Goal: Task Accomplishment & Management: Manage account settings

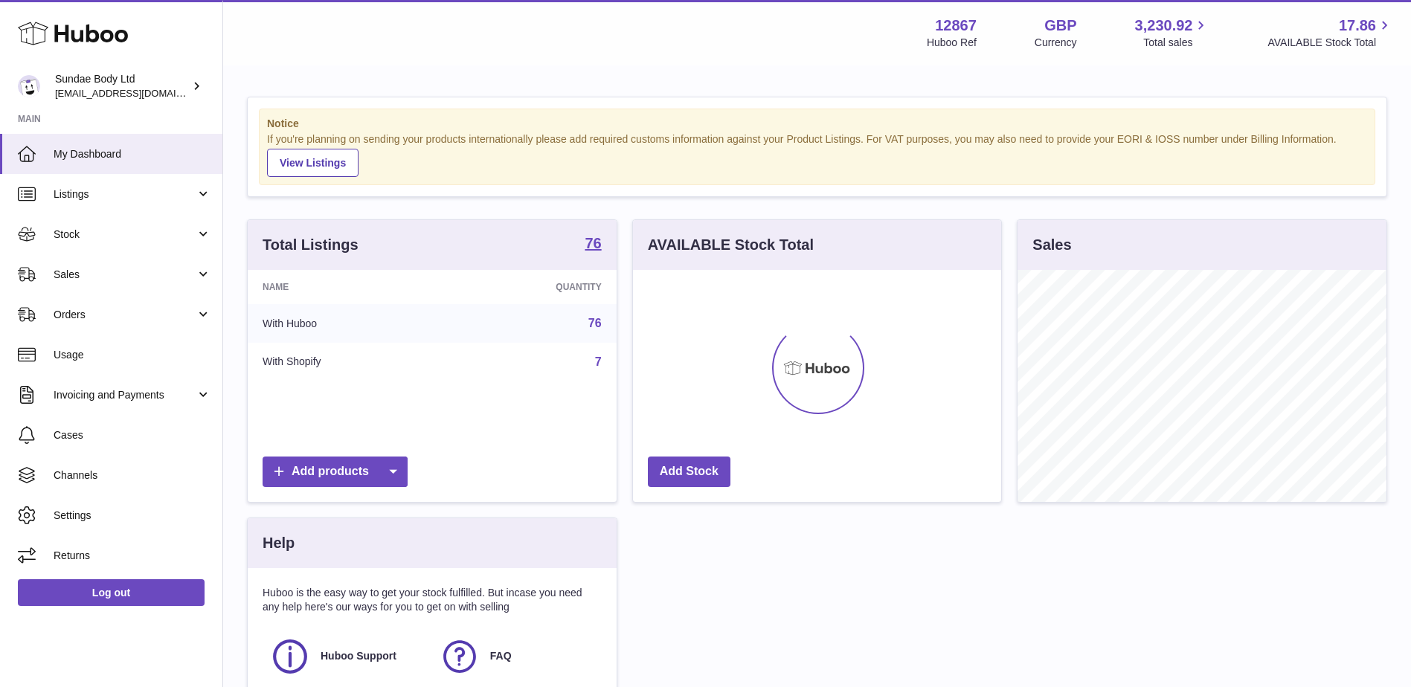
scroll to position [232, 368]
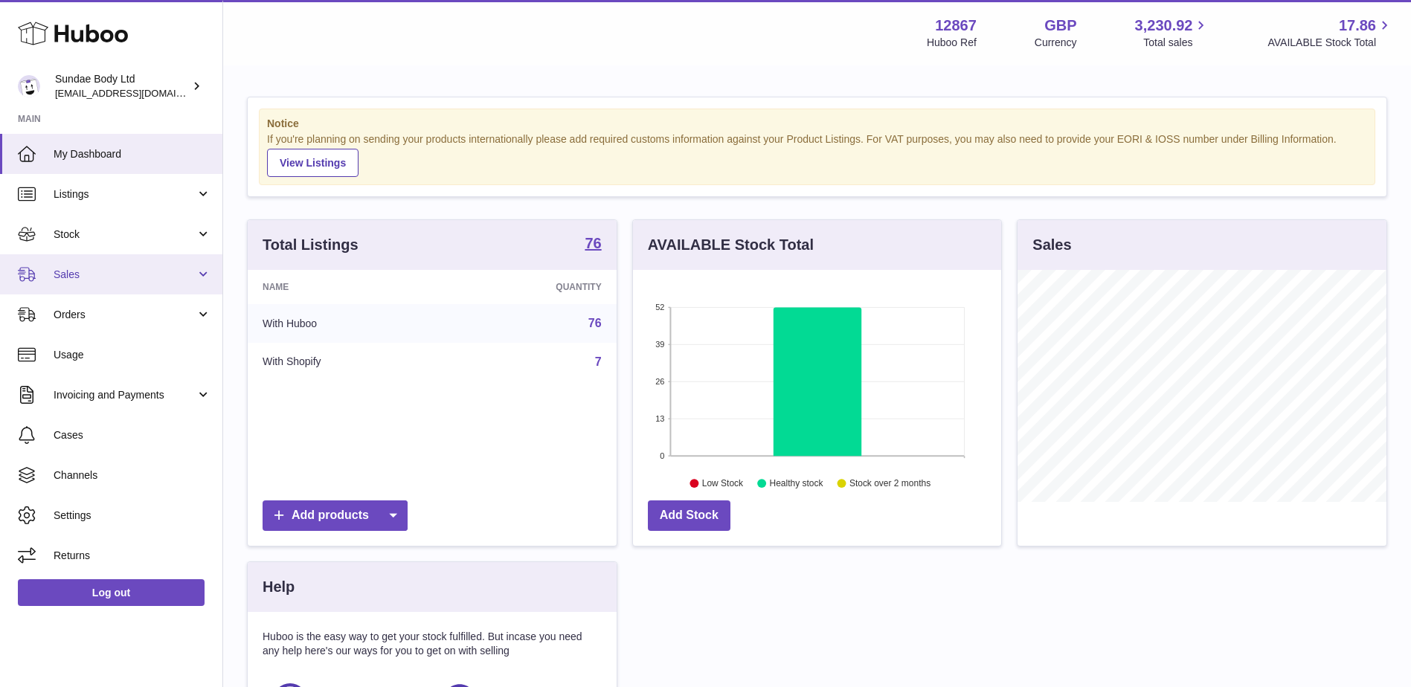
click at [86, 268] on span "Sales" at bounding box center [125, 275] width 142 height 14
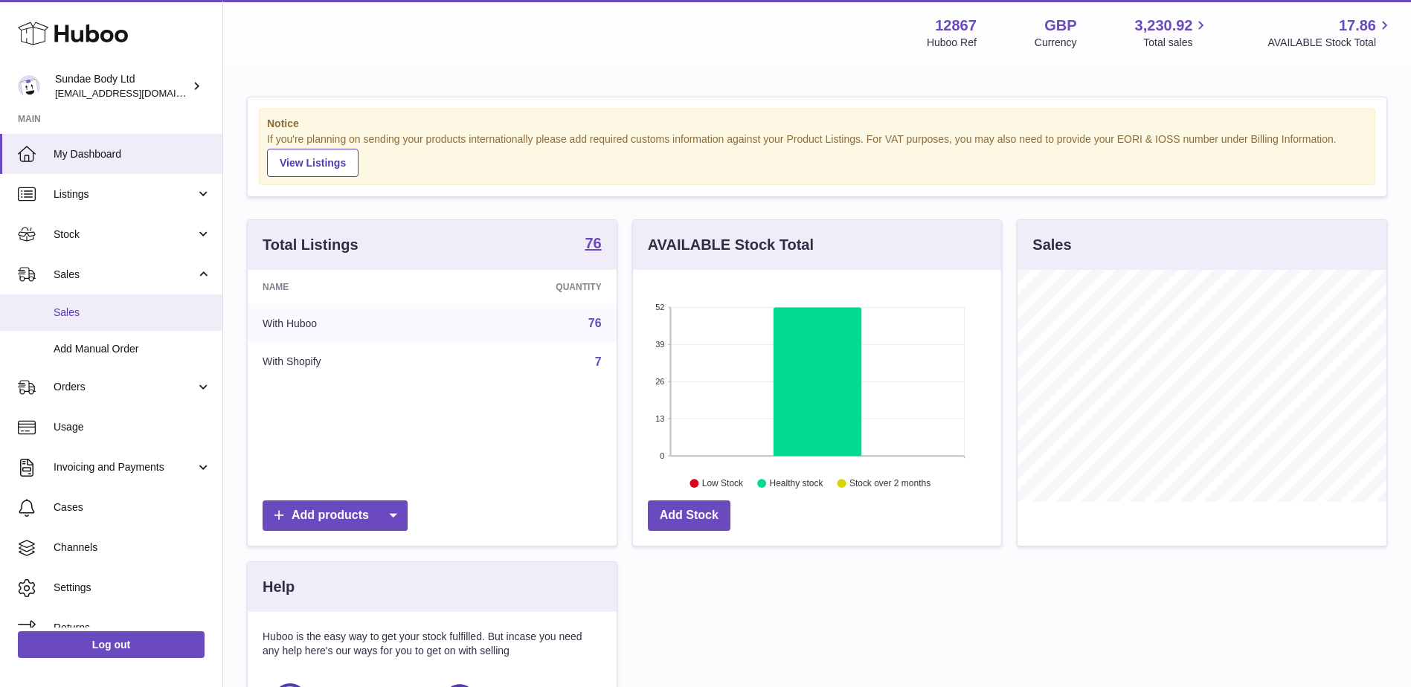
click at [75, 308] on span "Sales" at bounding box center [133, 313] width 158 height 14
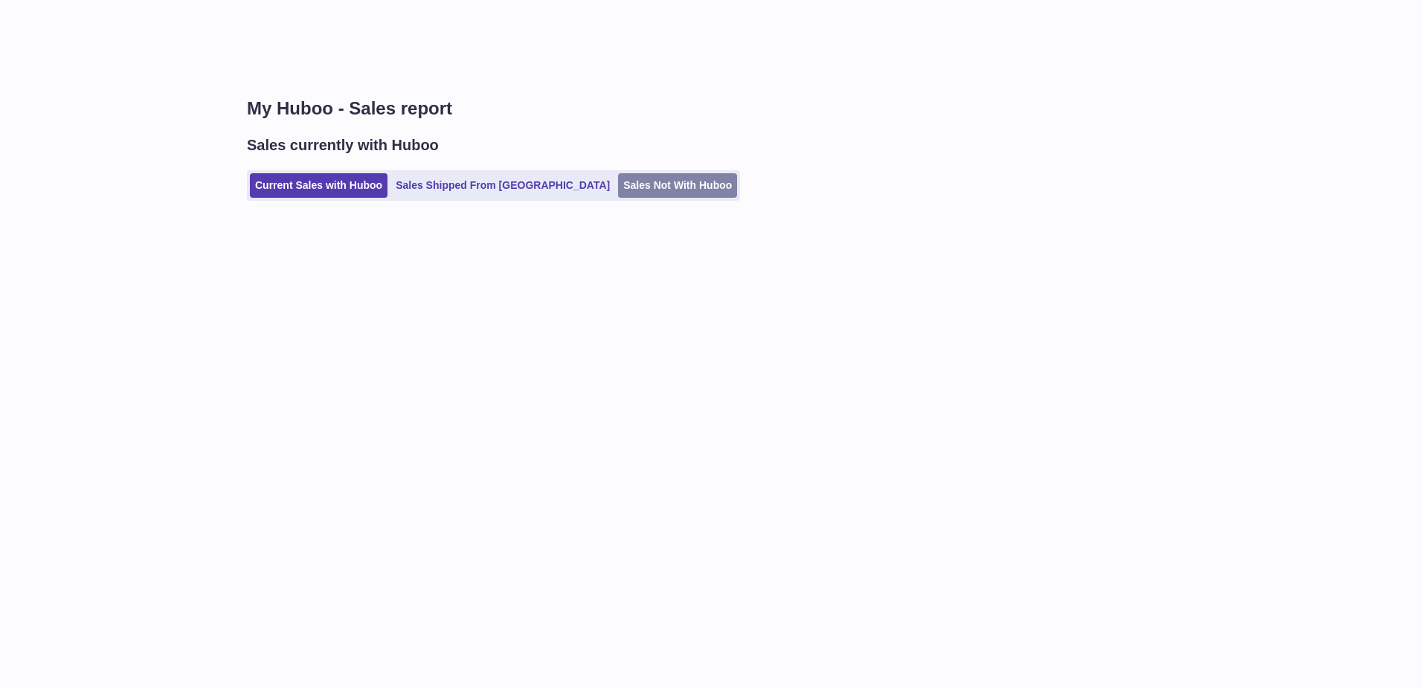
click at [618, 180] on link "Sales Not With Huboo" at bounding box center [677, 185] width 119 height 25
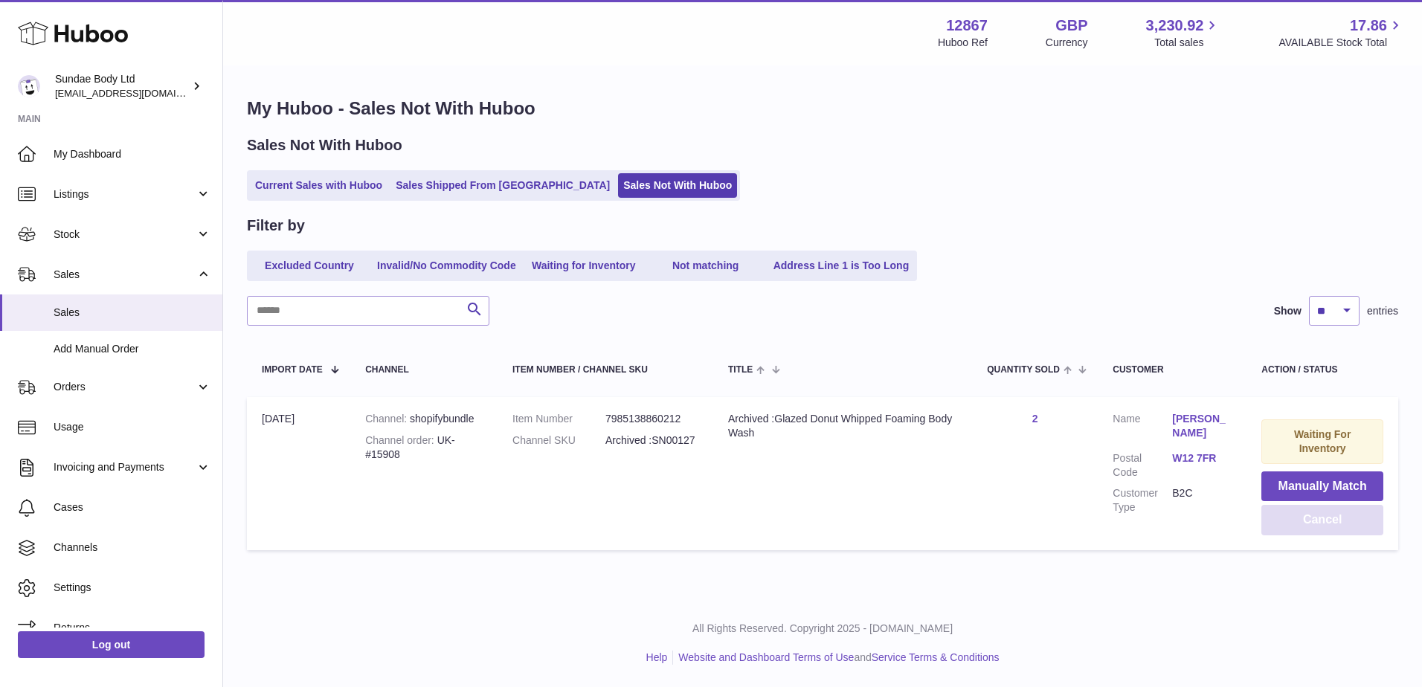
click at [1339, 522] on button "Cancel" at bounding box center [1322, 520] width 122 height 30
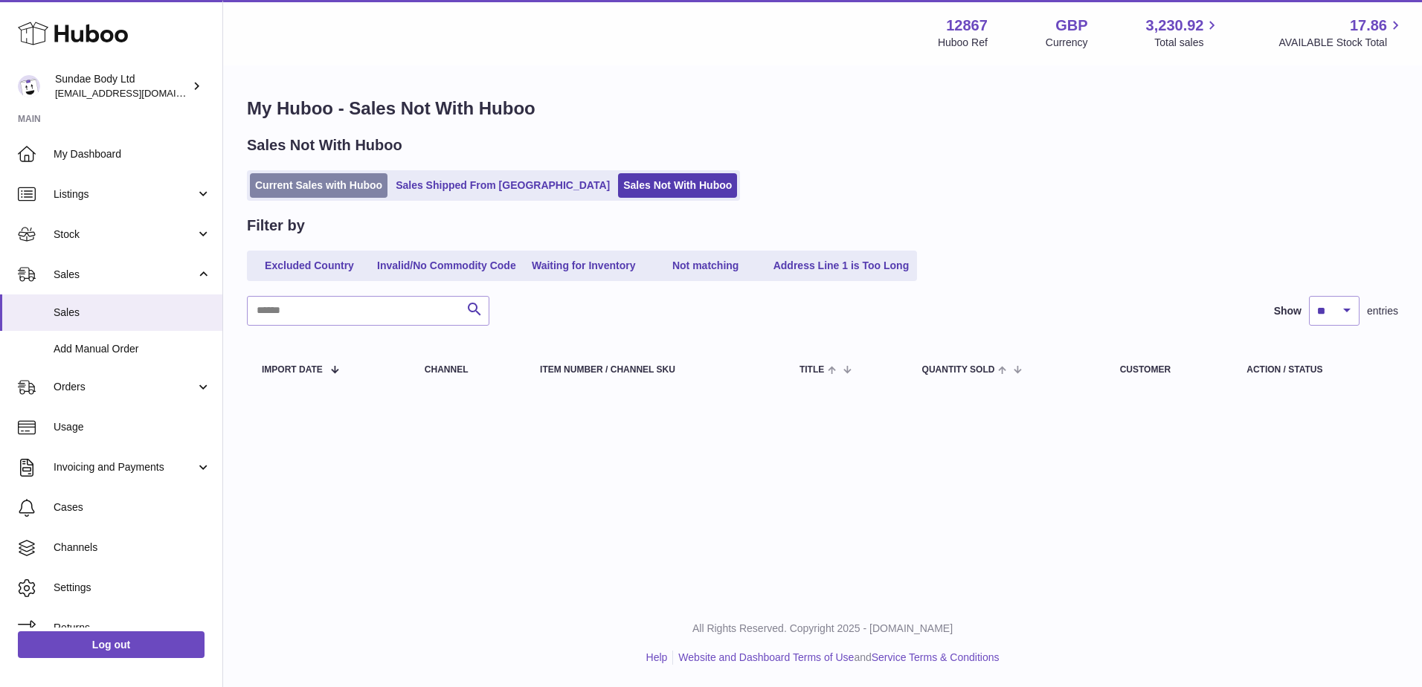
click at [364, 181] on link "Current Sales with Huboo" at bounding box center [319, 185] width 138 height 25
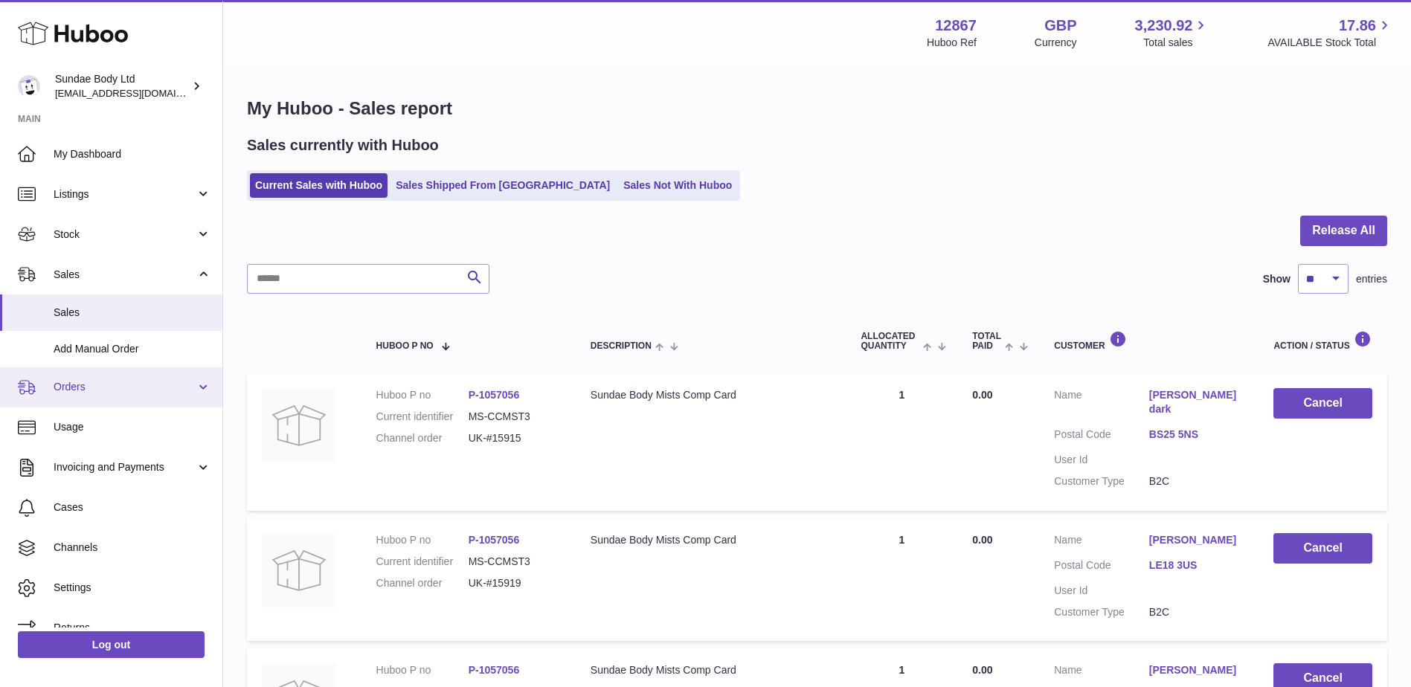
click at [129, 391] on span "Orders" at bounding box center [125, 387] width 142 height 14
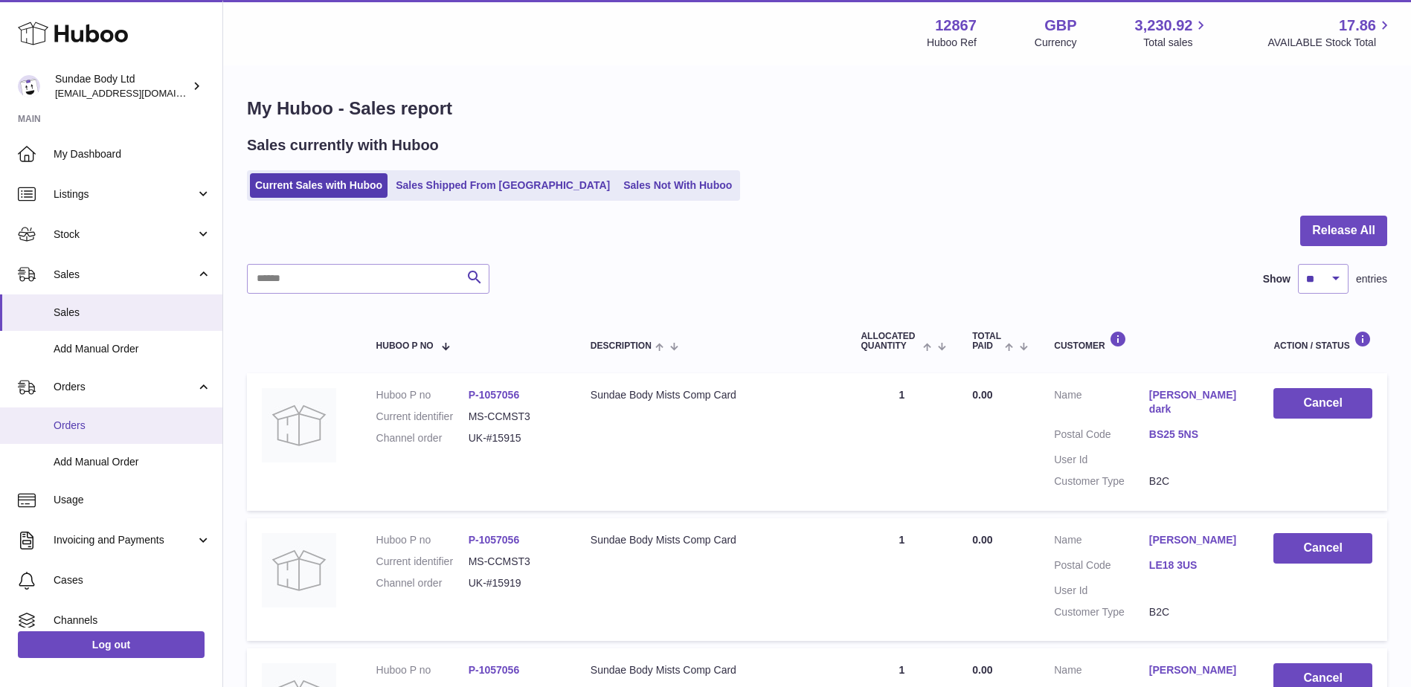
click at [114, 431] on span "Orders" at bounding box center [133, 426] width 158 height 14
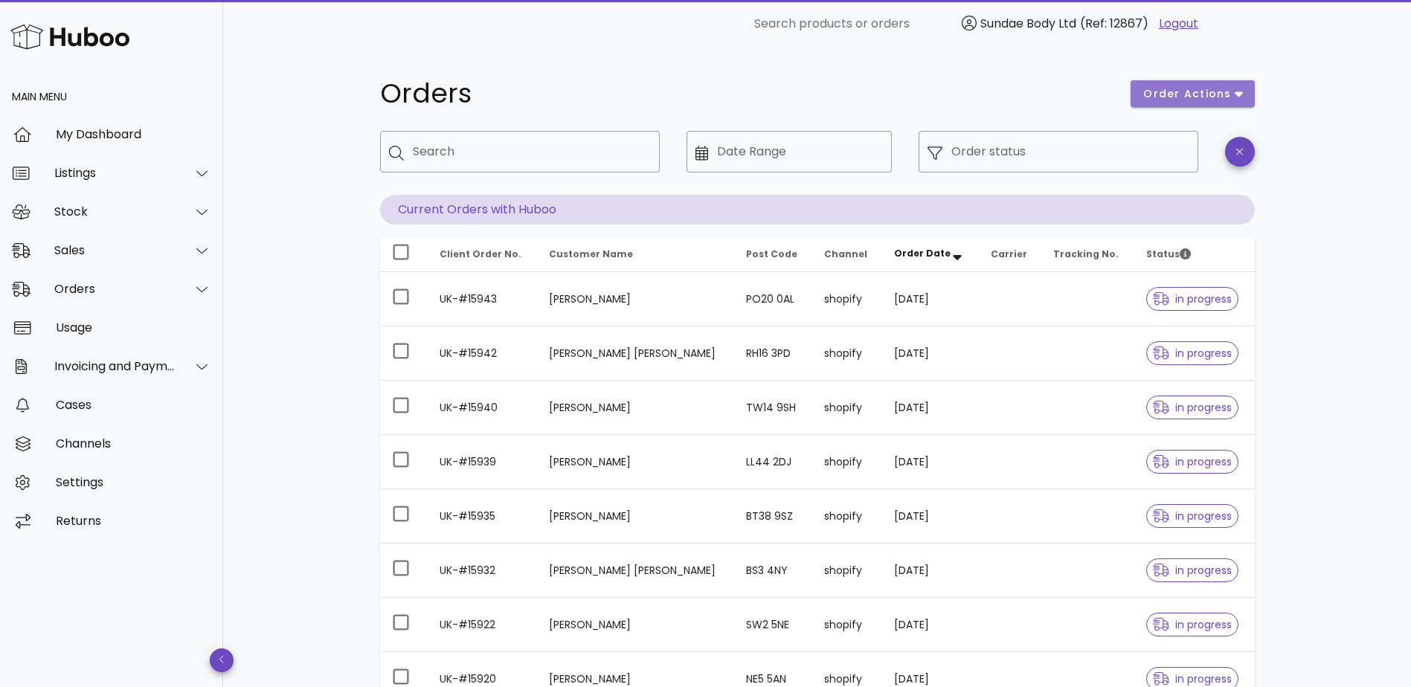
click at [1244, 97] on button "order actions" at bounding box center [1191, 93] width 123 height 27
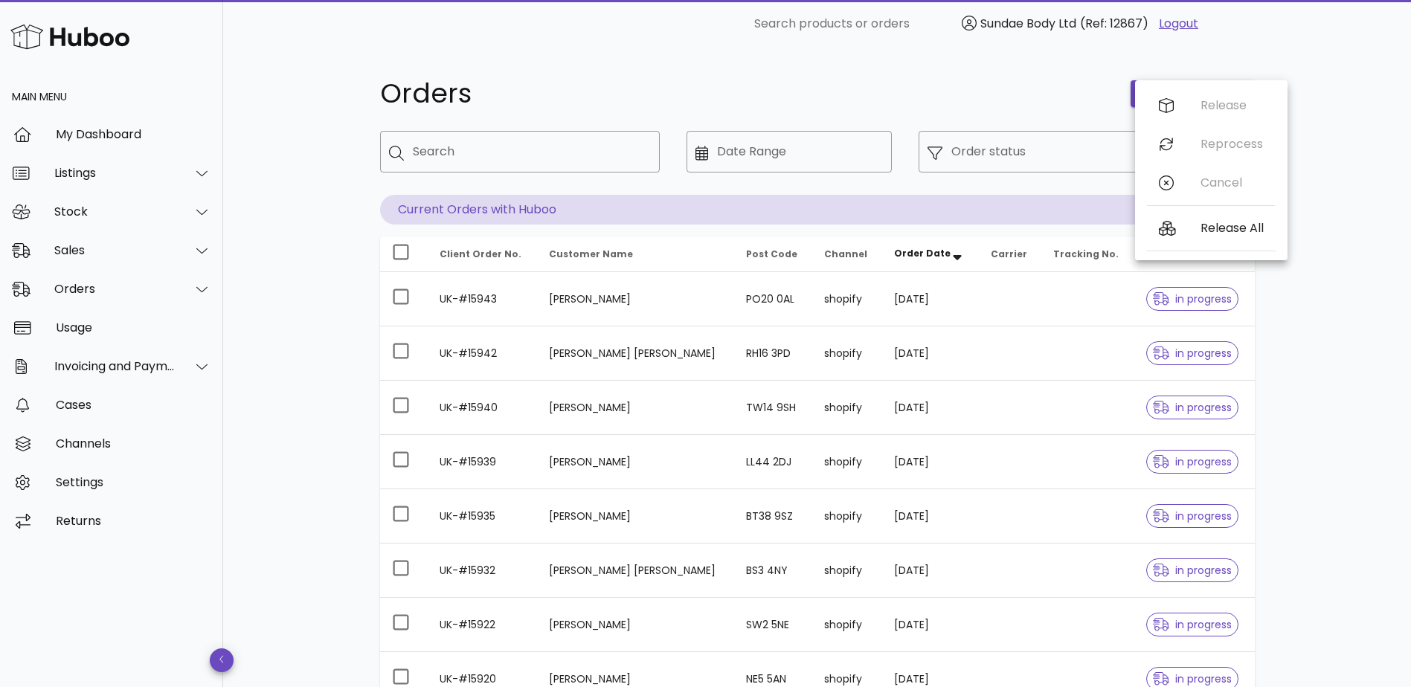
click at [1020, 94] on h1 "Orders" at bounding box center [746, 93] width 733 height 27
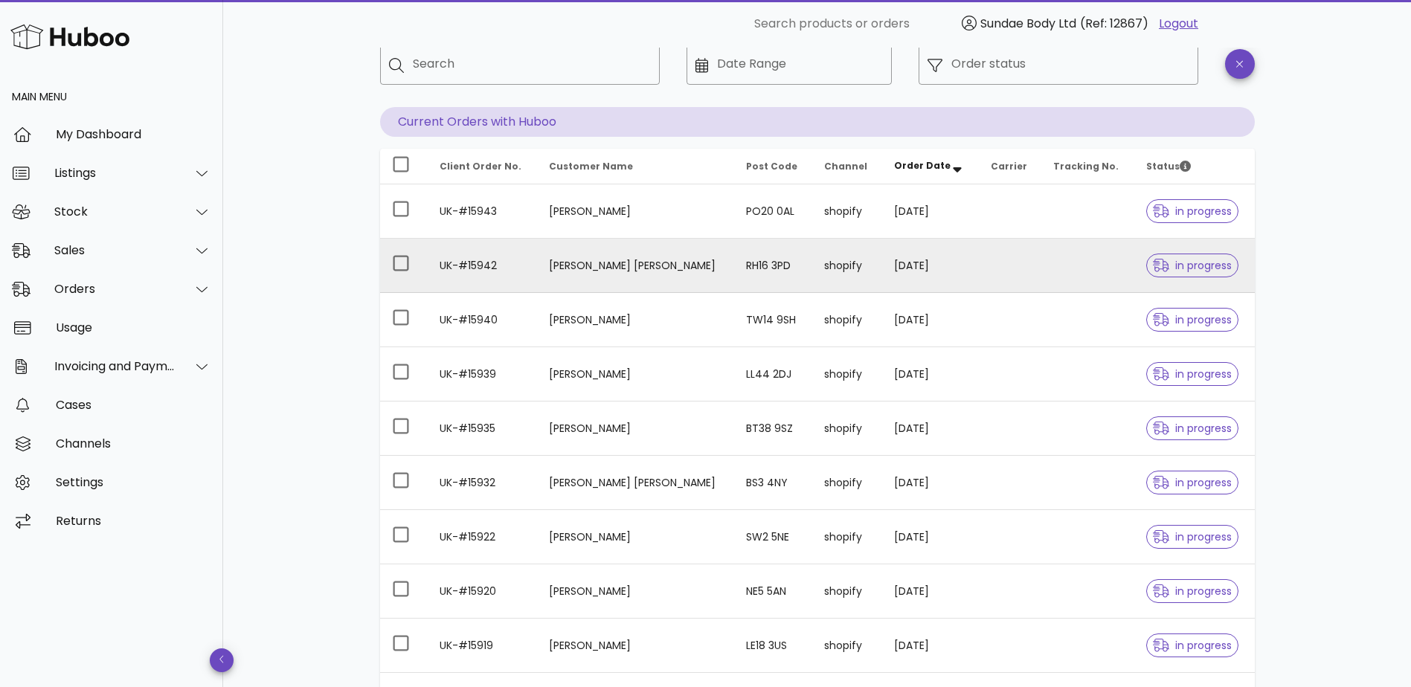
scroll to position [74, 0]
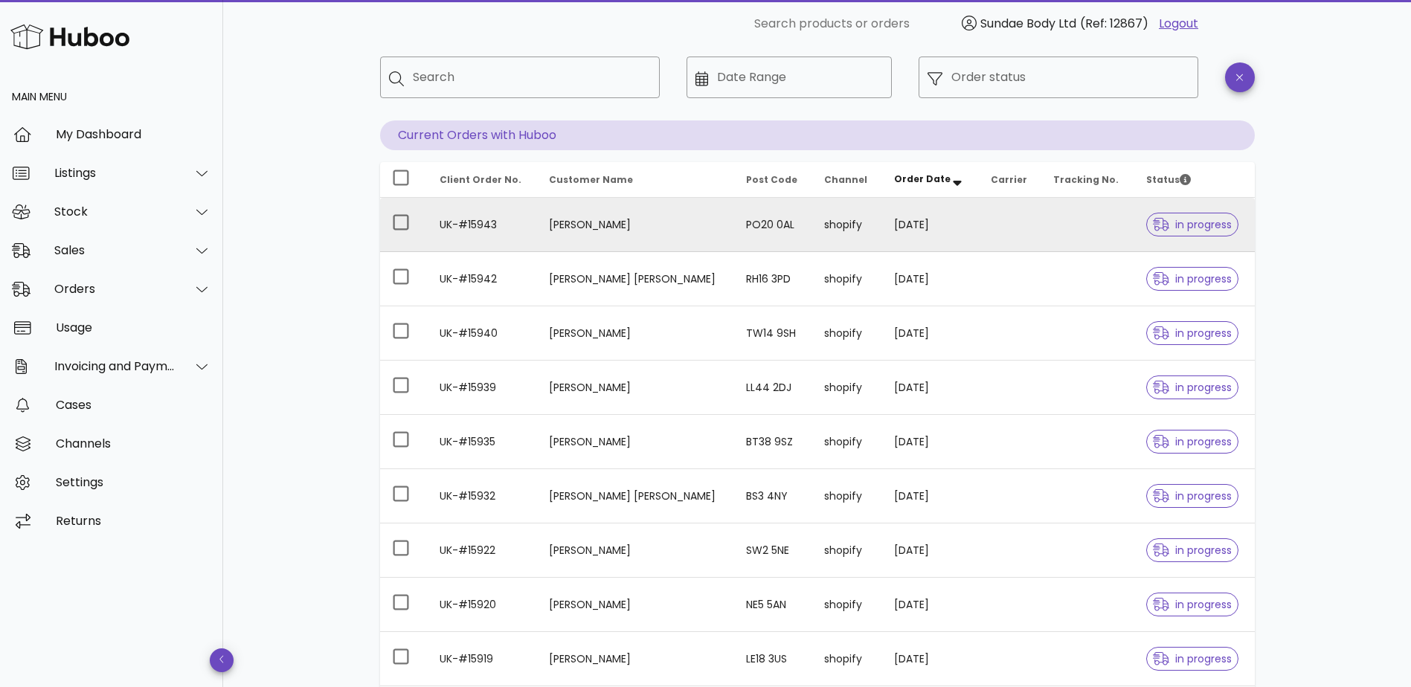
click at [598, 227] on td "Emily Field" at bounding box center [636, 225] width 198 height 54
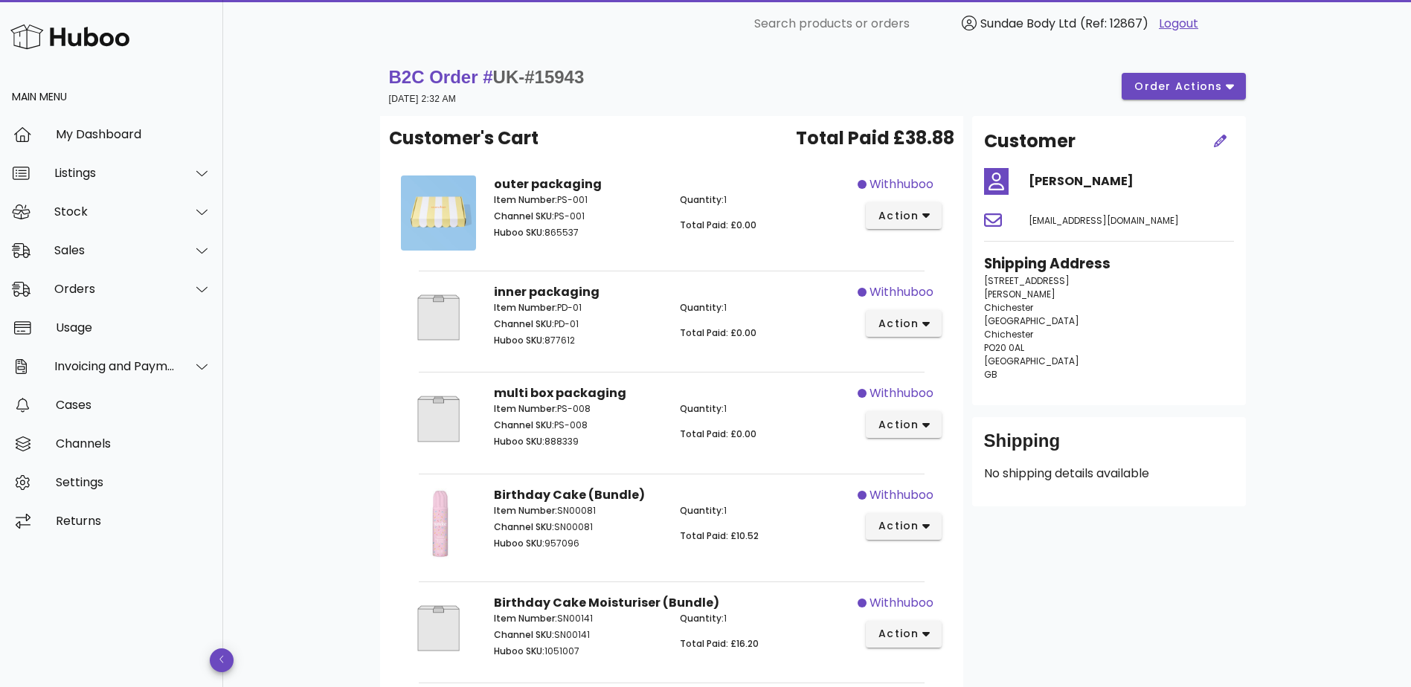
scroll to position [74, 0]
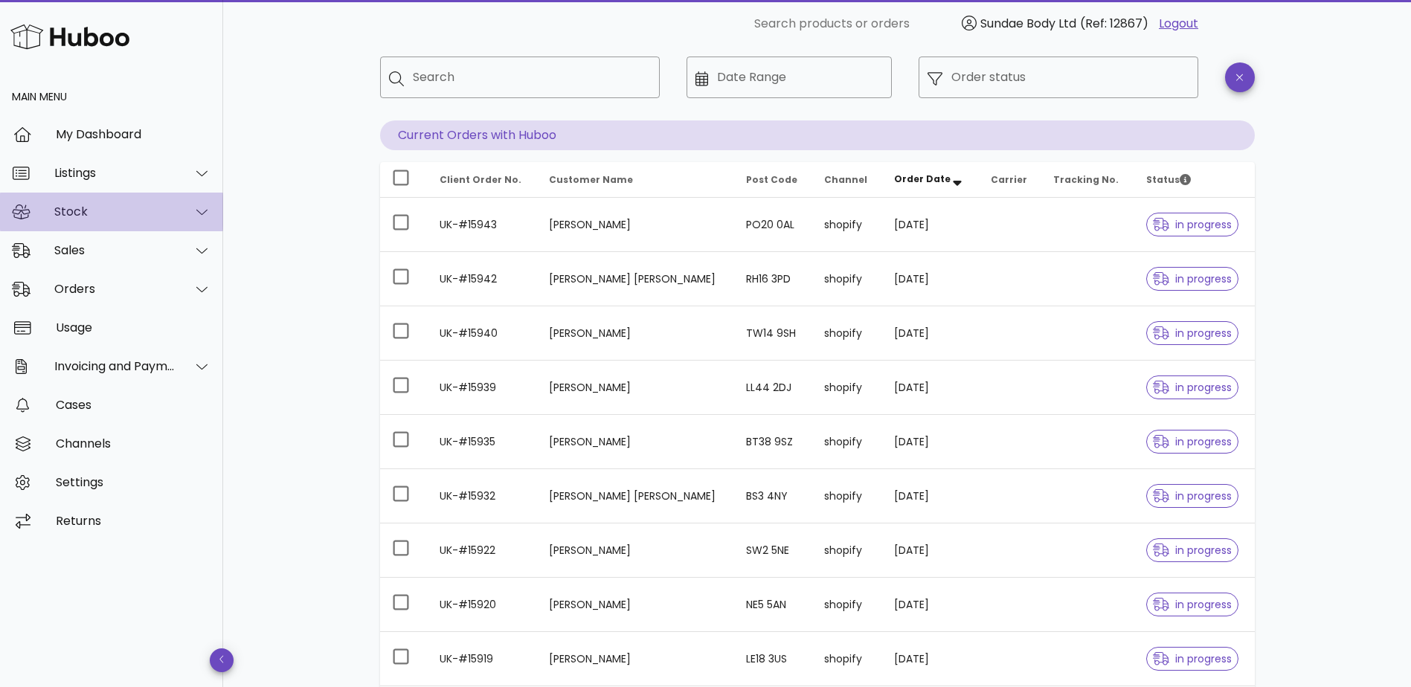
click at [88, 202] on div "Stock" at bounding box center [111, 212] width 223 height 39
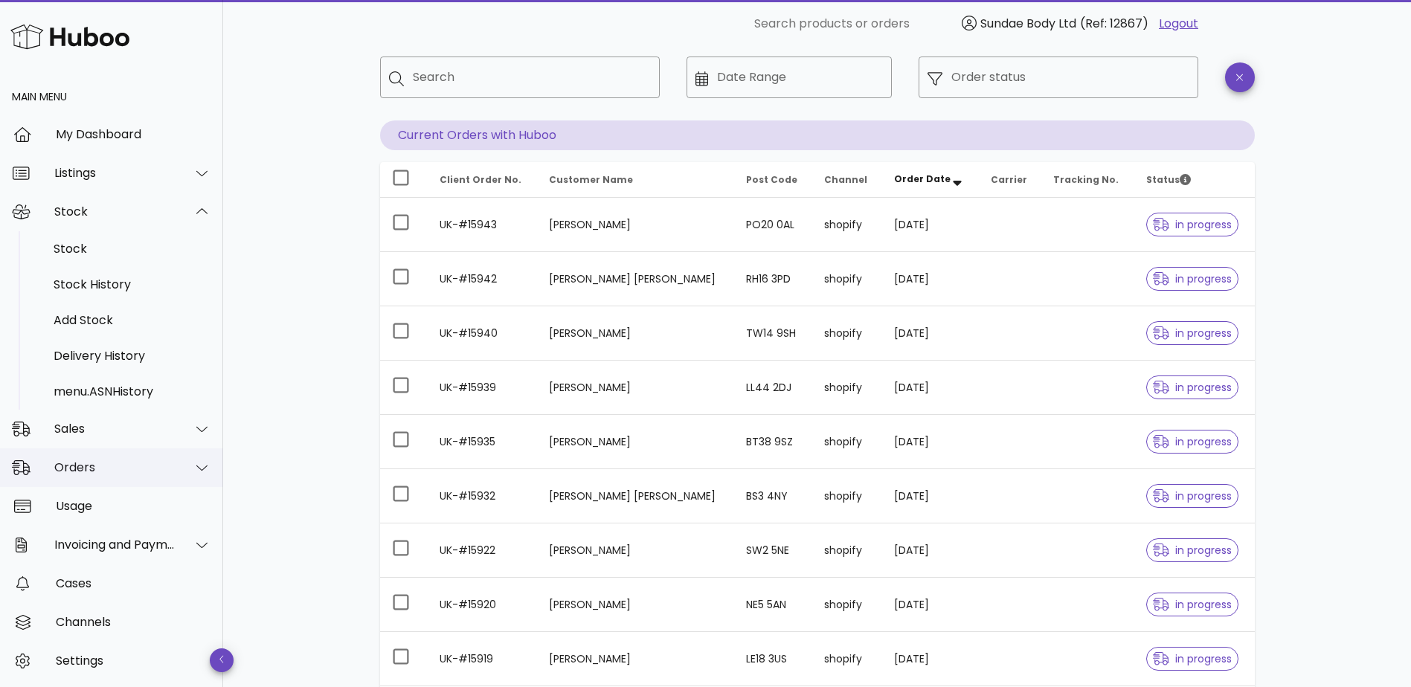
click at [110, 459] on div "Orders" at bounding box center [111, 467] width 223 height 39
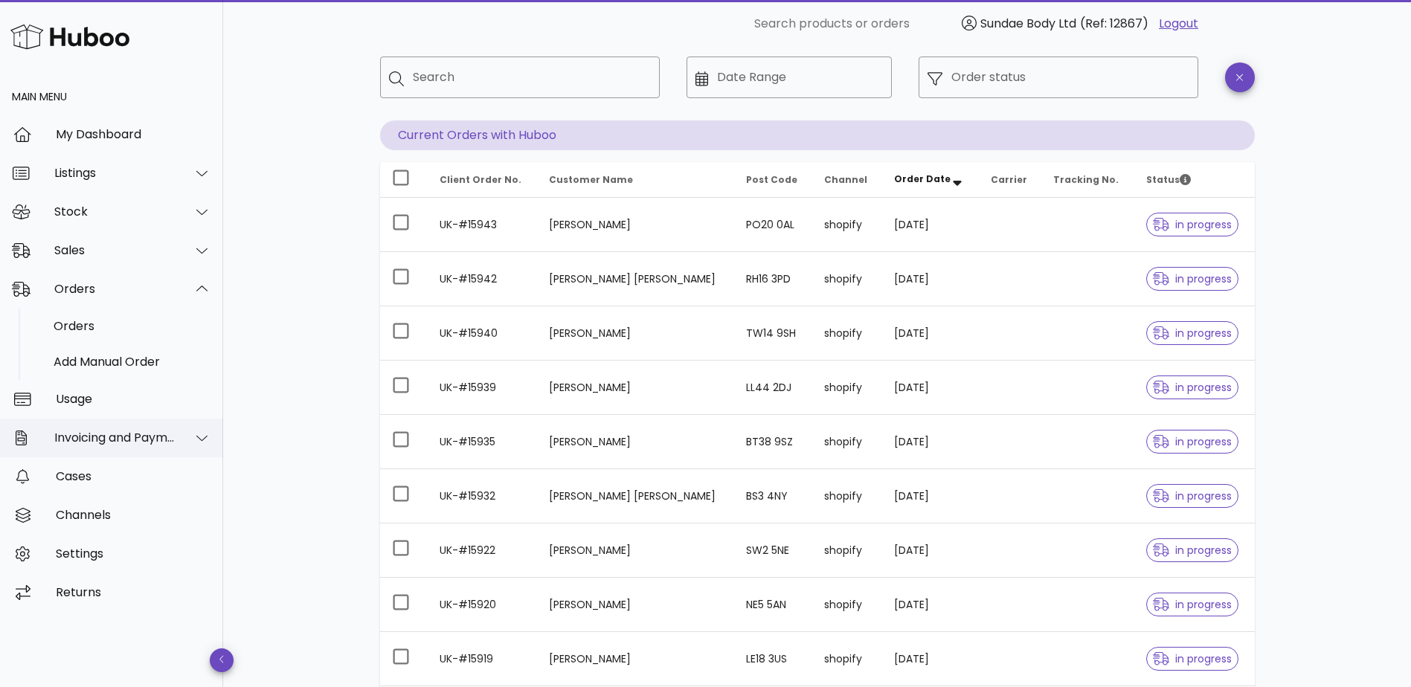
click at [149, 440] on div "Invoicing and Payments" at bounding box center [114, 438] width 121 height 14
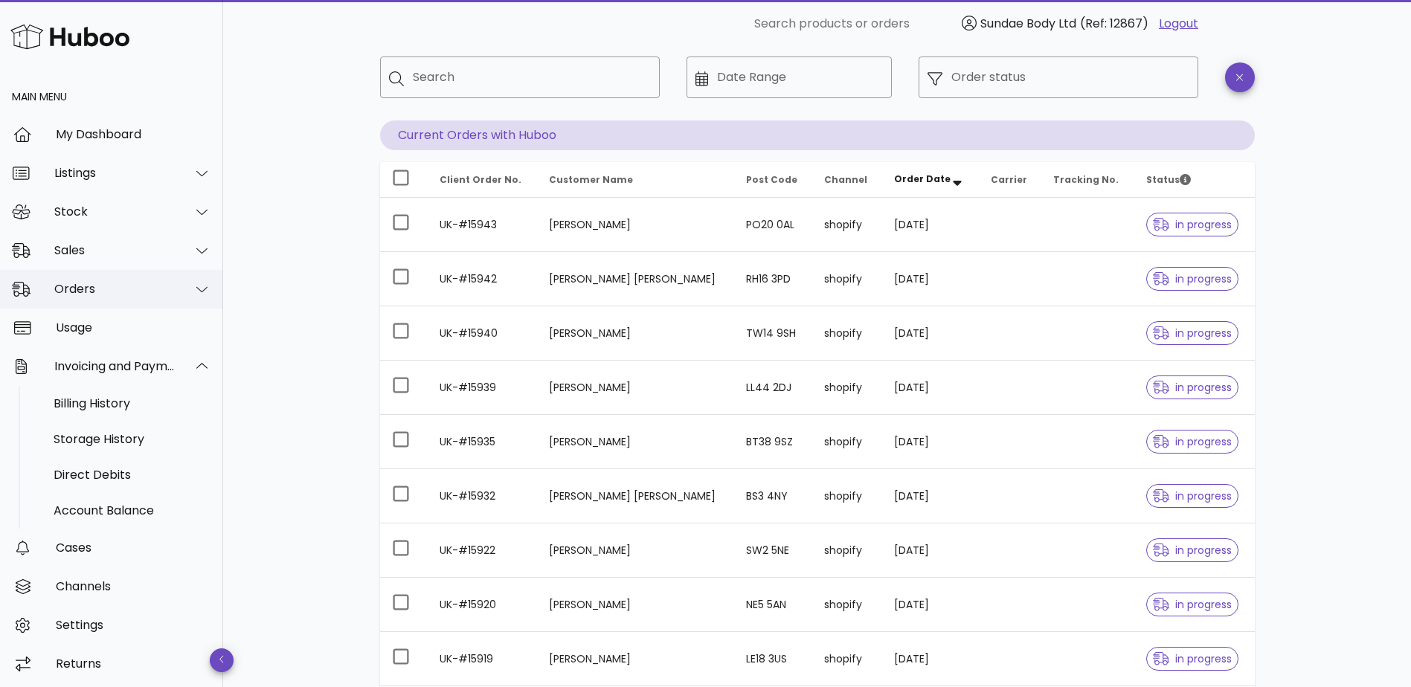
click at [95, 286] on div "Orders" at bounding box center [114, 289] width 121 height 14
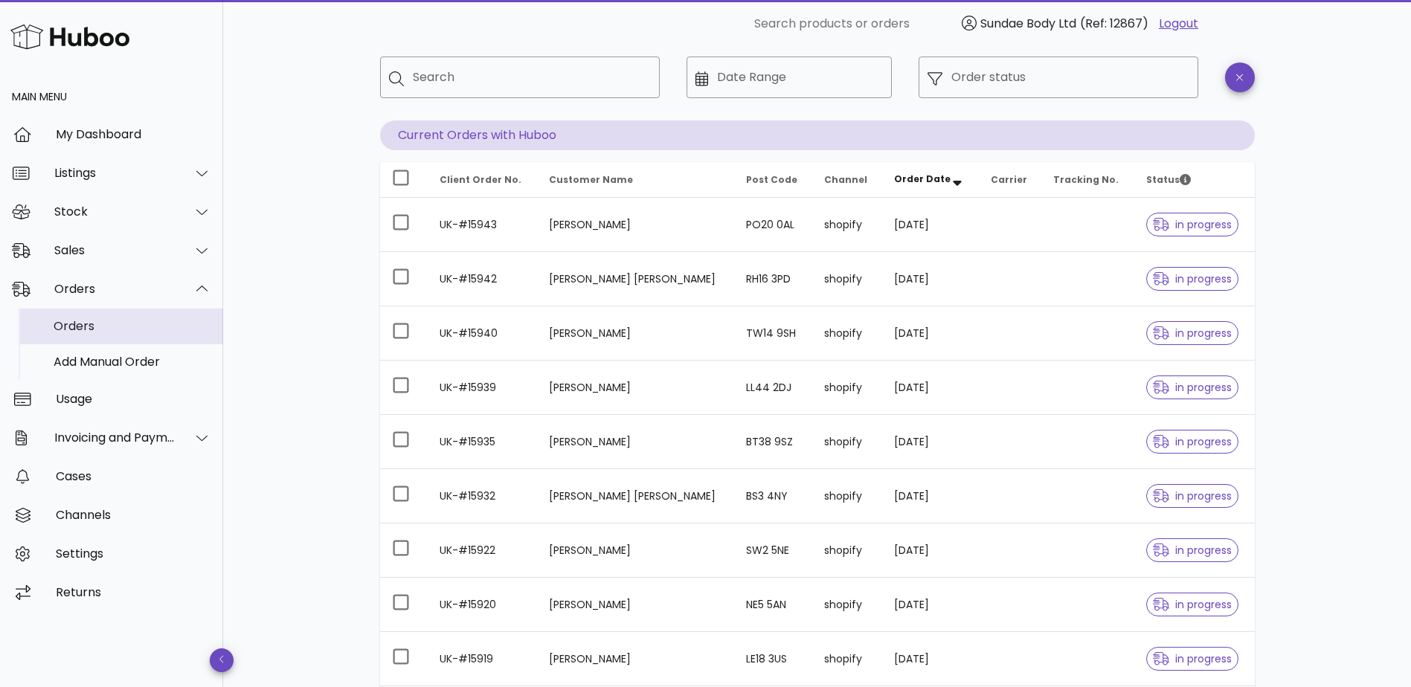
click at [94, 316] on div "Orders" at bounding box center [133, 326] width 158 height 32
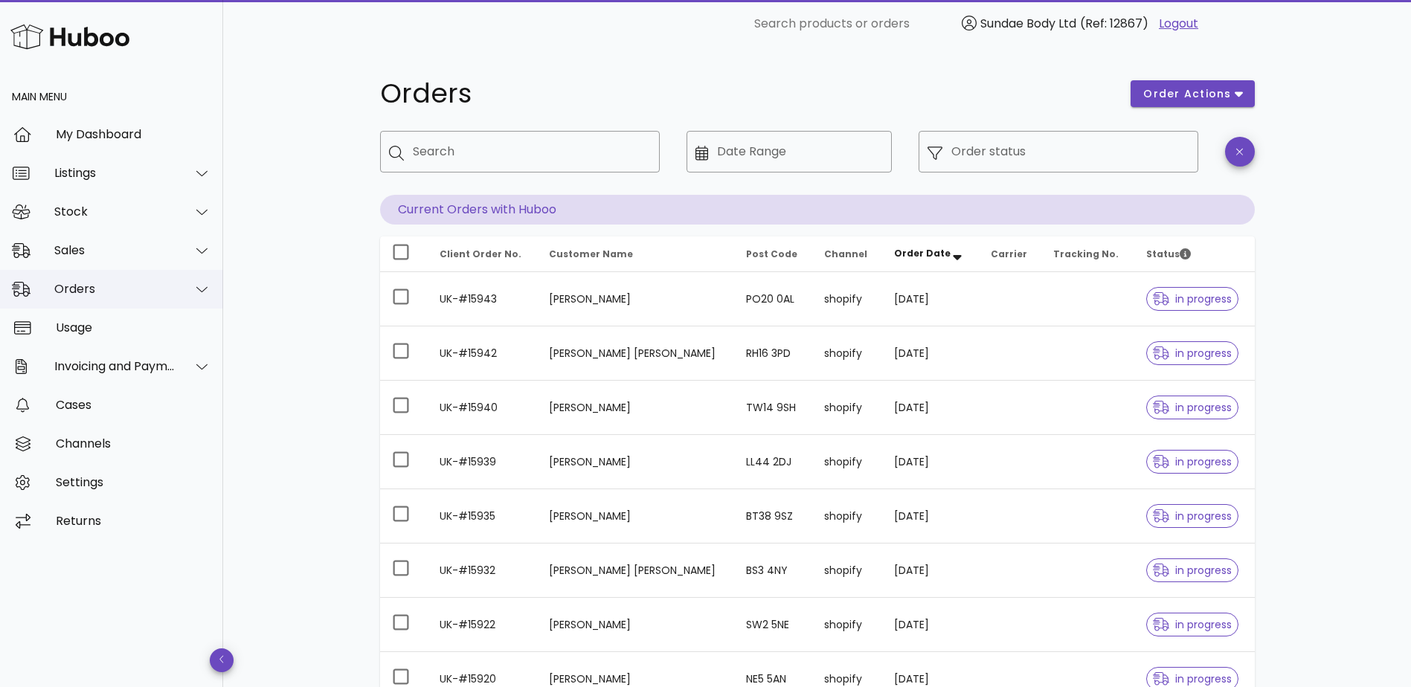
click at [195, 286] on div at bounding box center [202, 289] width 19 height 13
click at [201, 254] on icon at bounding box center [201, 250] width 11 height 13
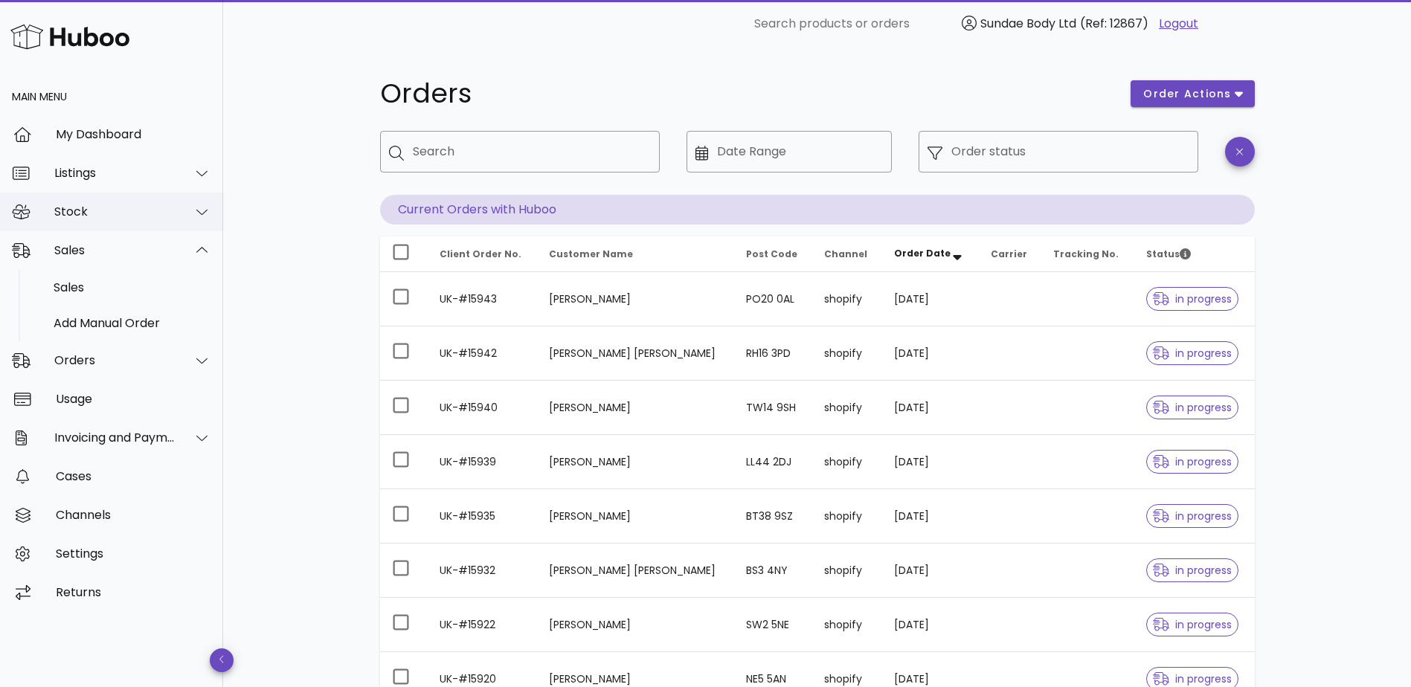
click at [204, 214] on icon at bounding box center [201, 211] width 11 height 13
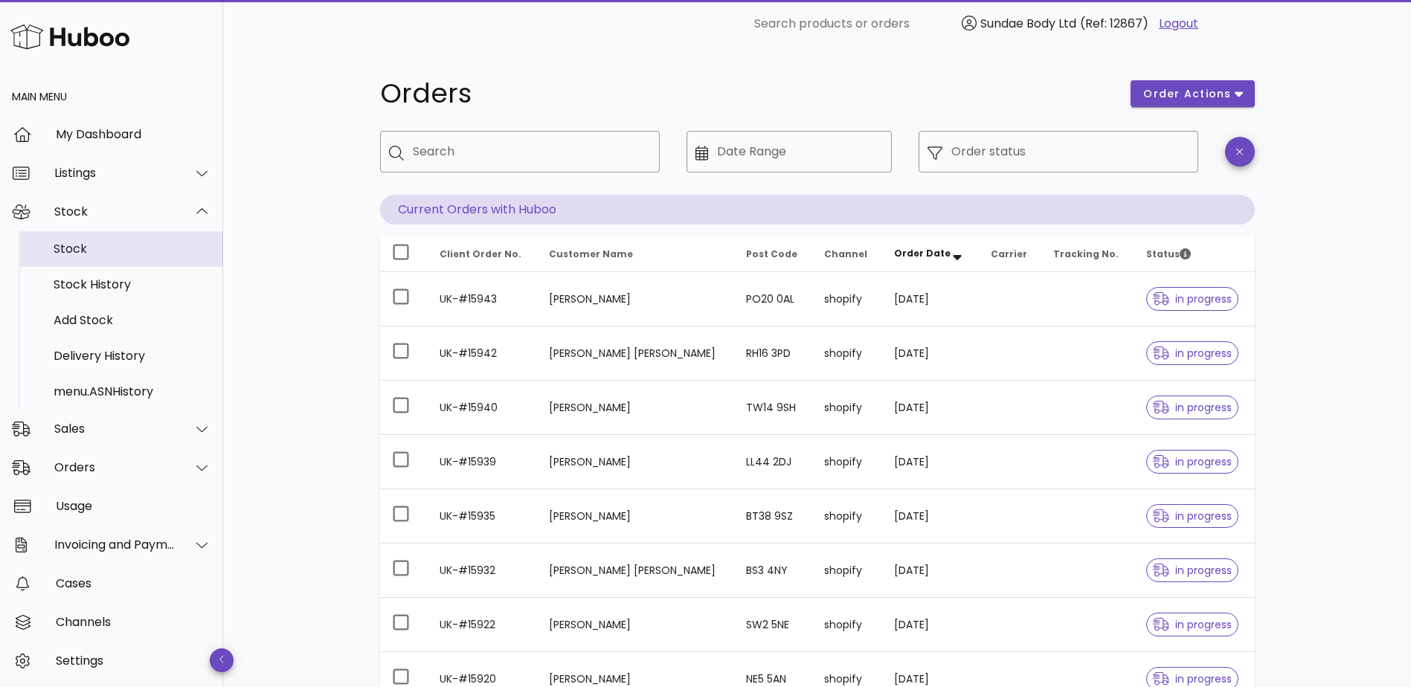
click at [123, 257] on div "Stock" at bounding box center [133, 249] width 158 height 32
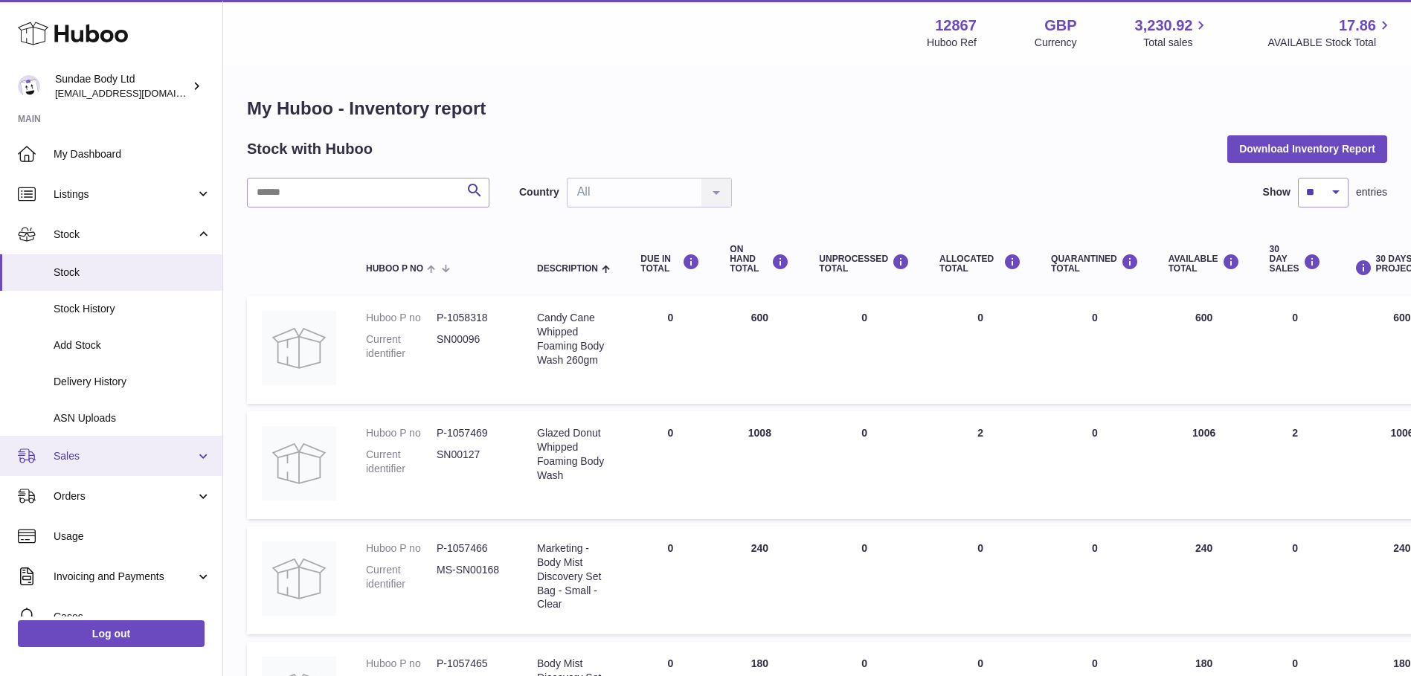
click at [161, 457] on span "Sales" at bounding box center [125, 456] width 142 height 14
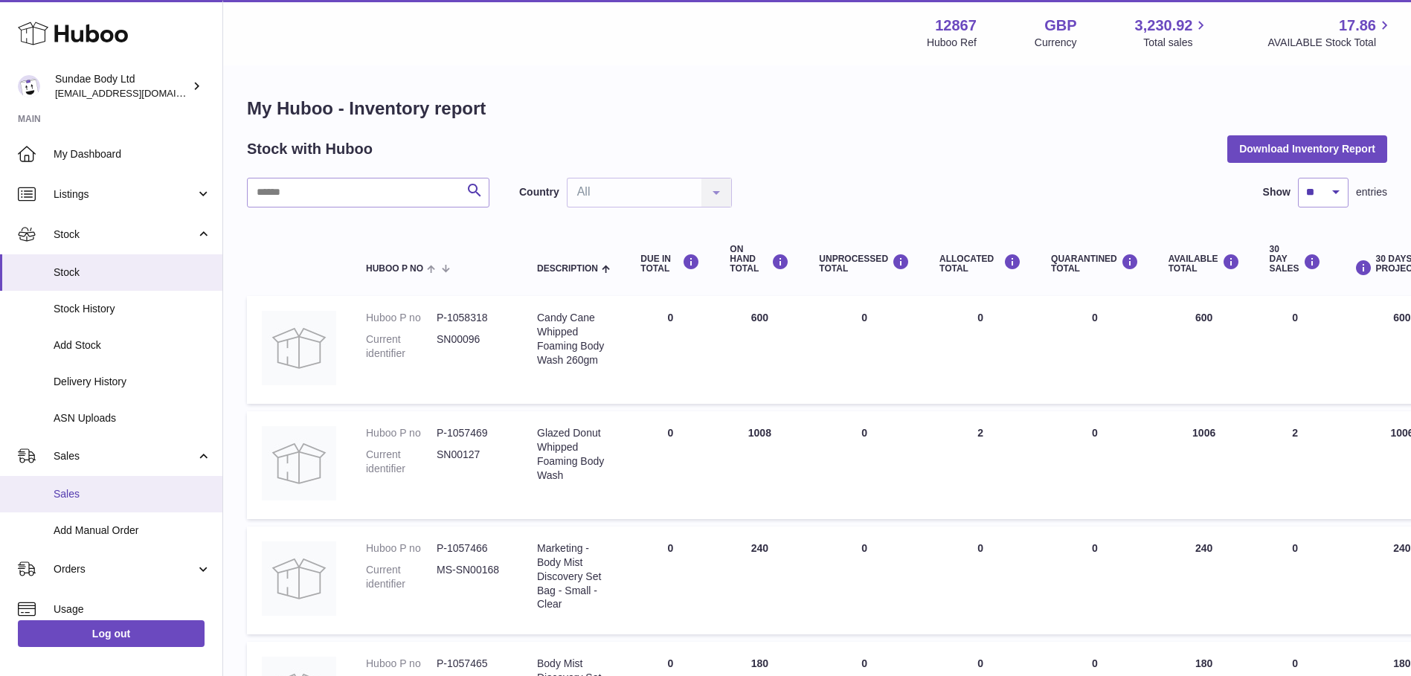
click at [91, 483] on link "Sales" at bounding box center [111, 494] width 222 height 36
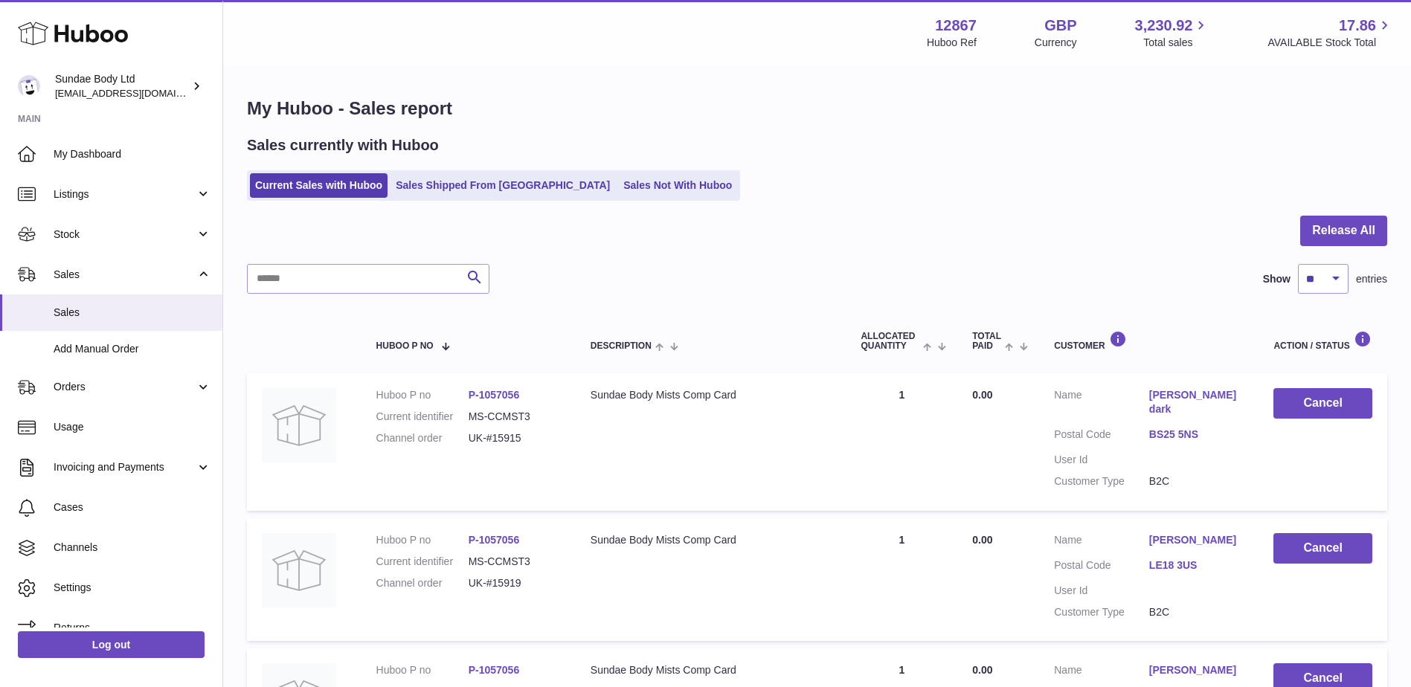
click at [501, 393] on link "P-1057056" at bounding box center [494, 395] width 51 height 12
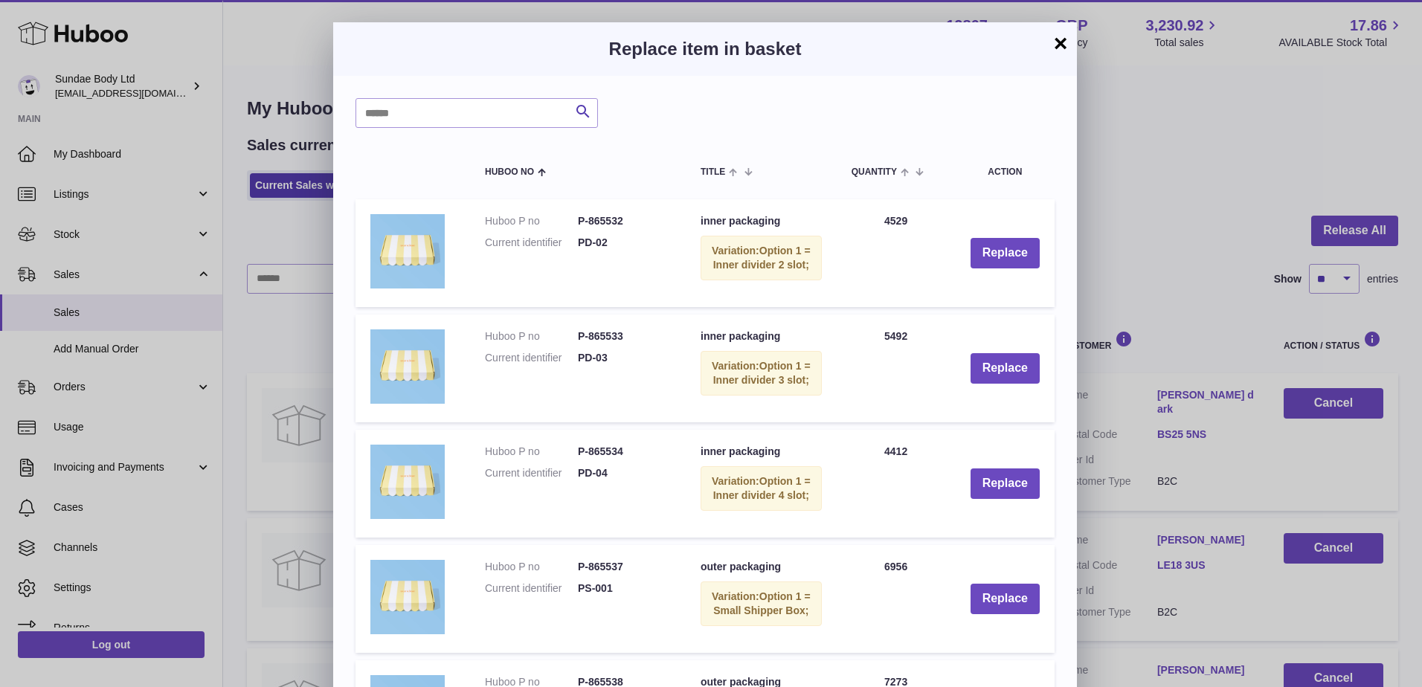
click at [1061, 36] on button "×" at bounding box center [1061, 43] width 18 height 18
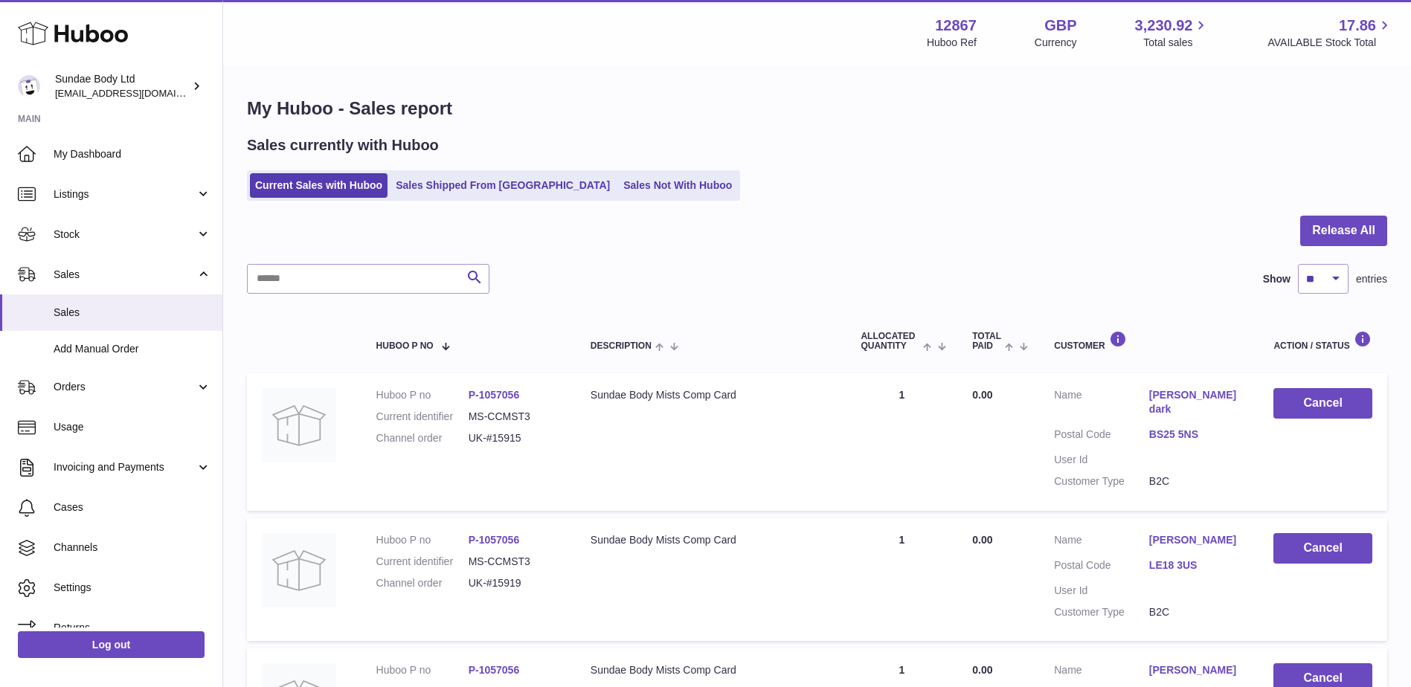
click at [498, 393] on link "P-1057056" at bounding box center [494, 395] width 51 height 12
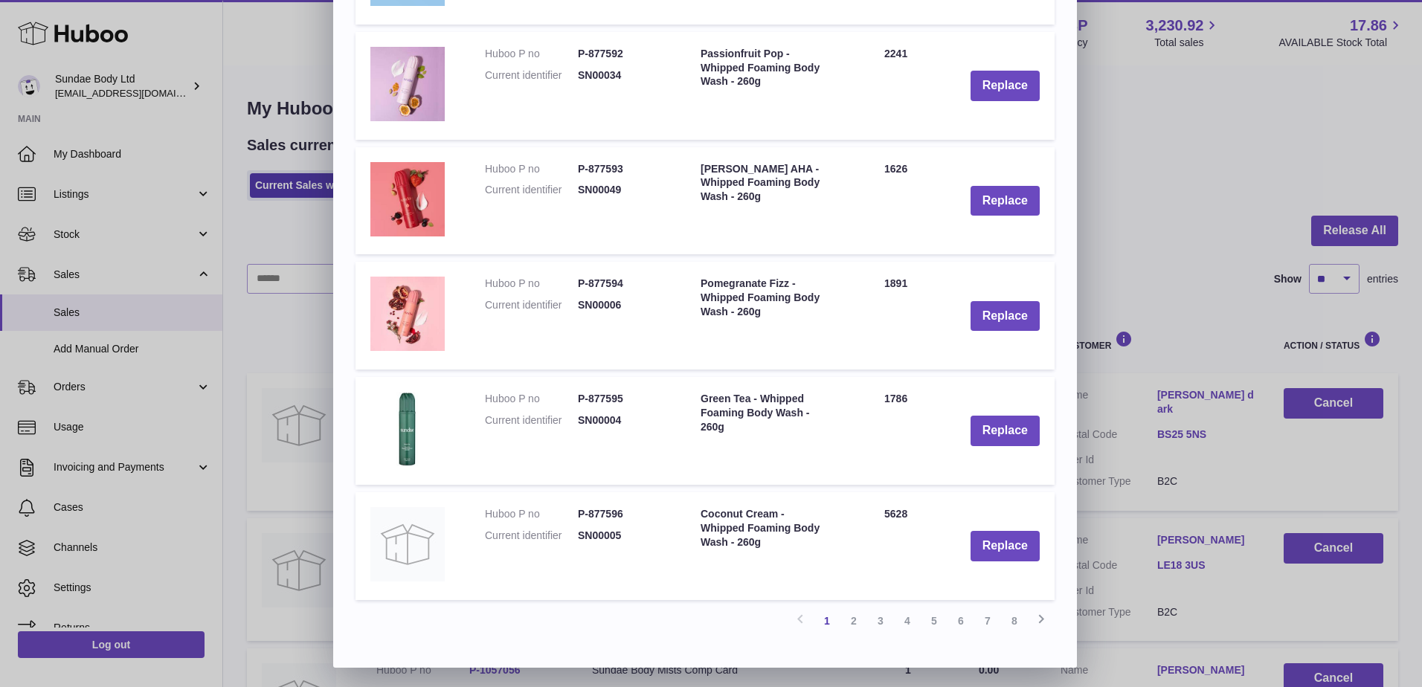
scroll to position [747, 0]
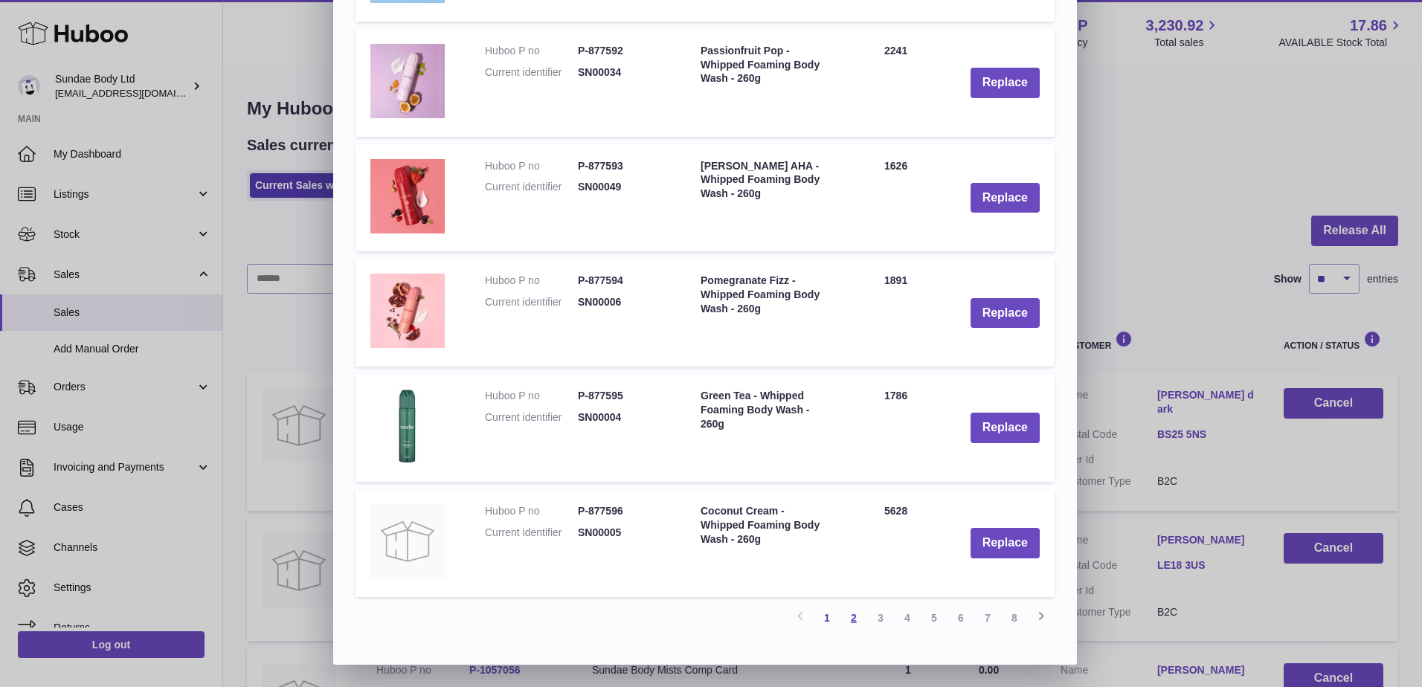
click at [852, 617] on link "2" at bounding box center [853, 618] width 27 height 27
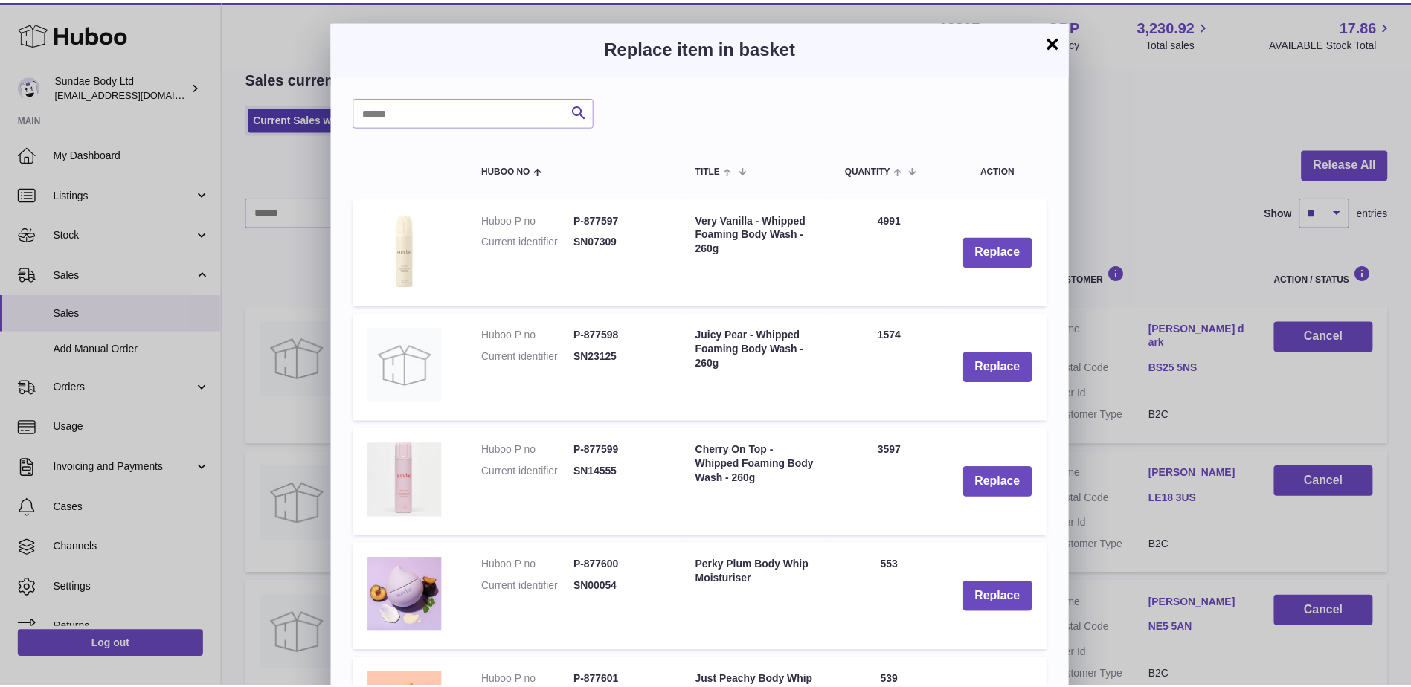
scroll to position [0, 0]
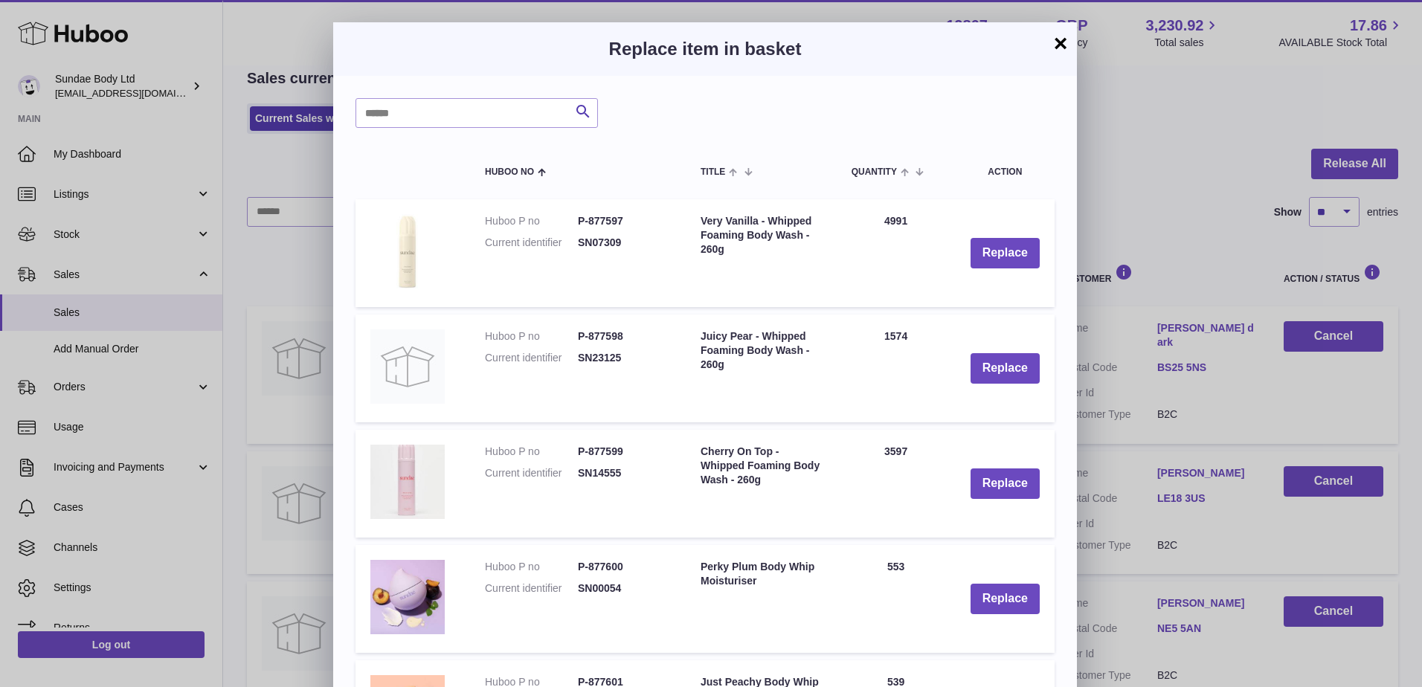
click at [1055, 44] on button "×" at bounding box center [1061, 43] width 18 height 18
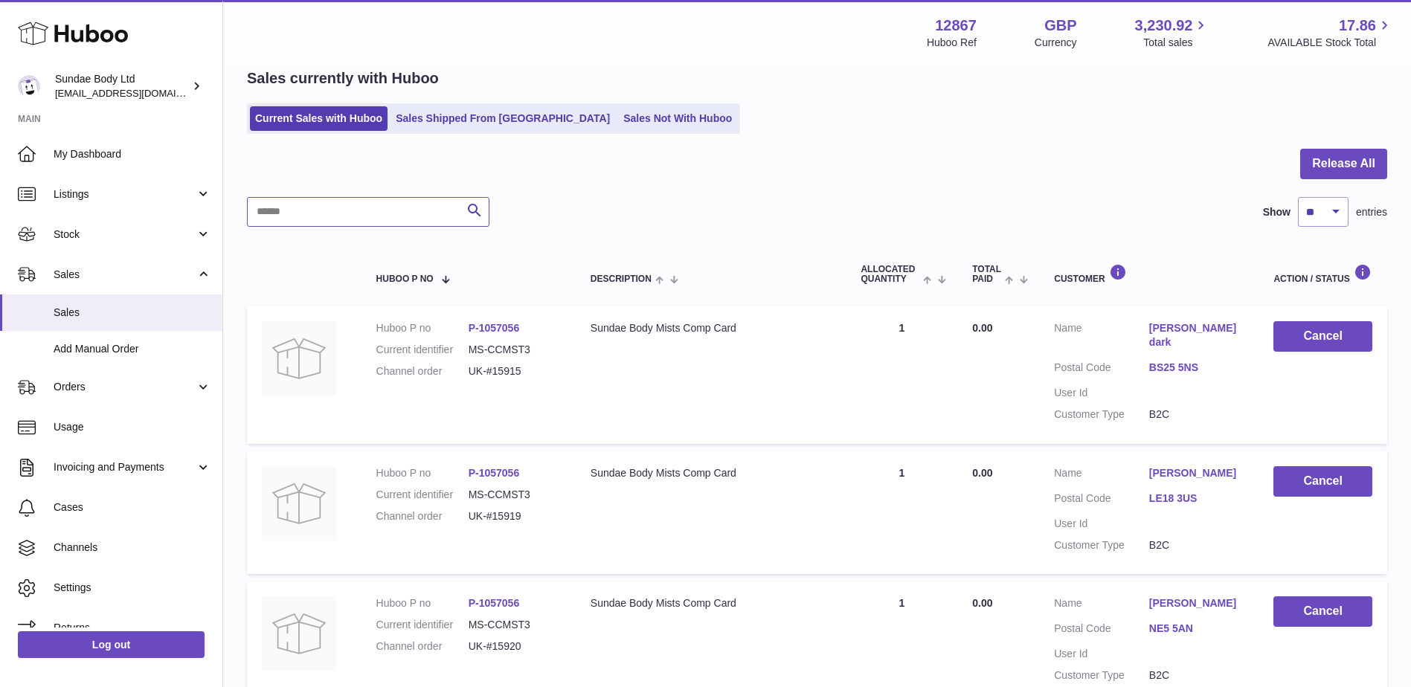
click at [382, 209] on input "text" at bounding box center [368, 212] width 242 height 30
type input "*****"
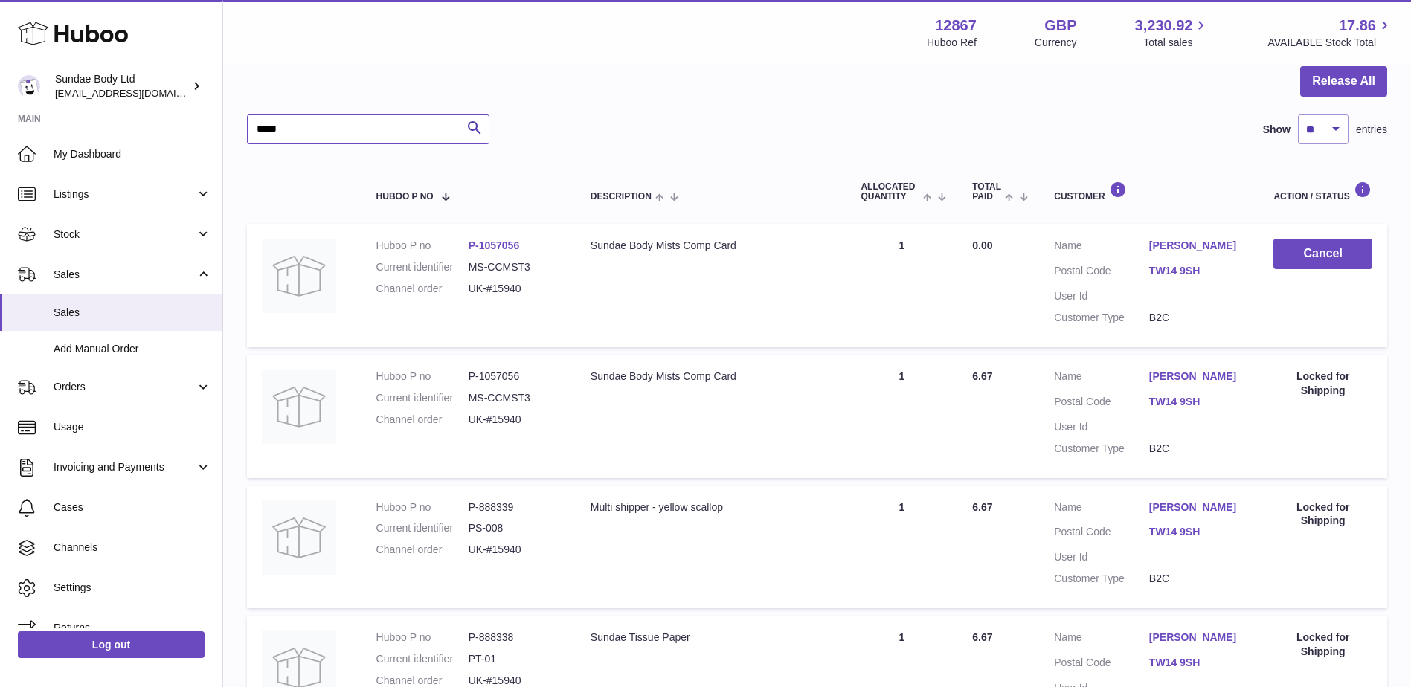
scroll to position [141, 0]
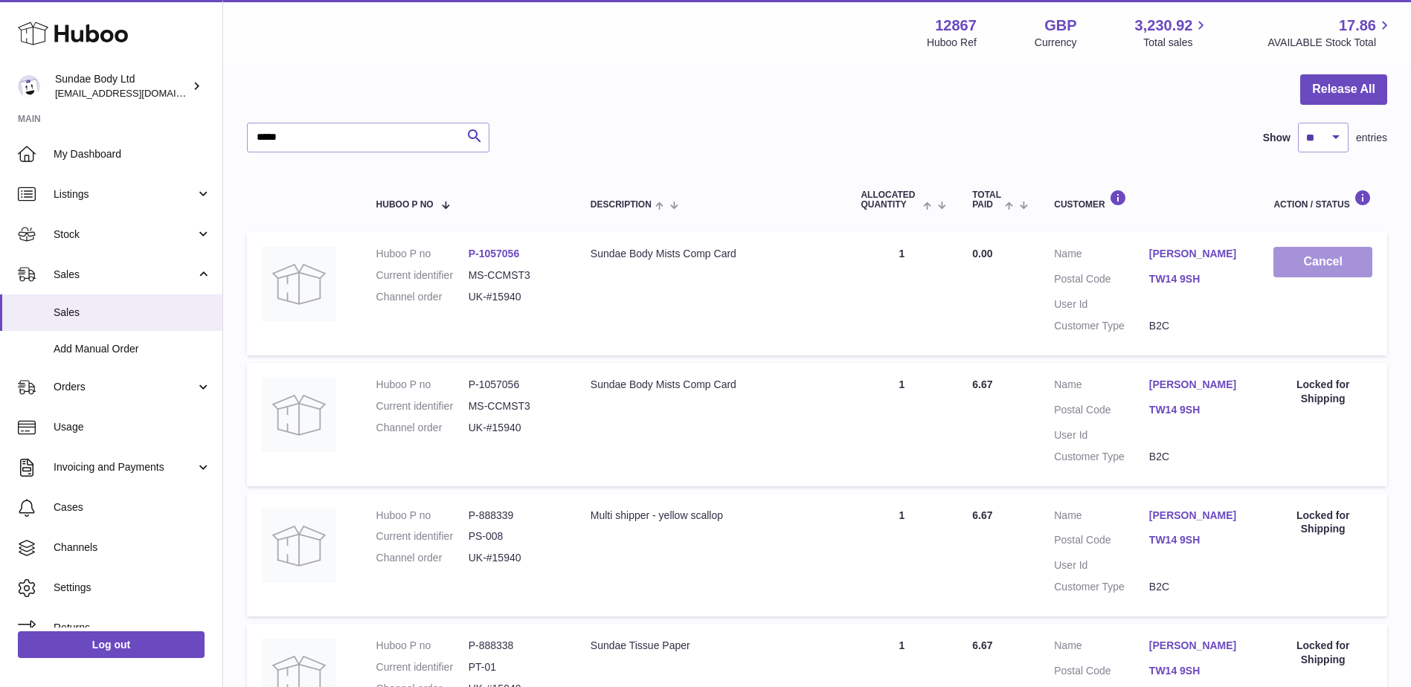
click at [1299, 256] on button "Cancel" at bounding box center [1322, 262] width 99 height 30
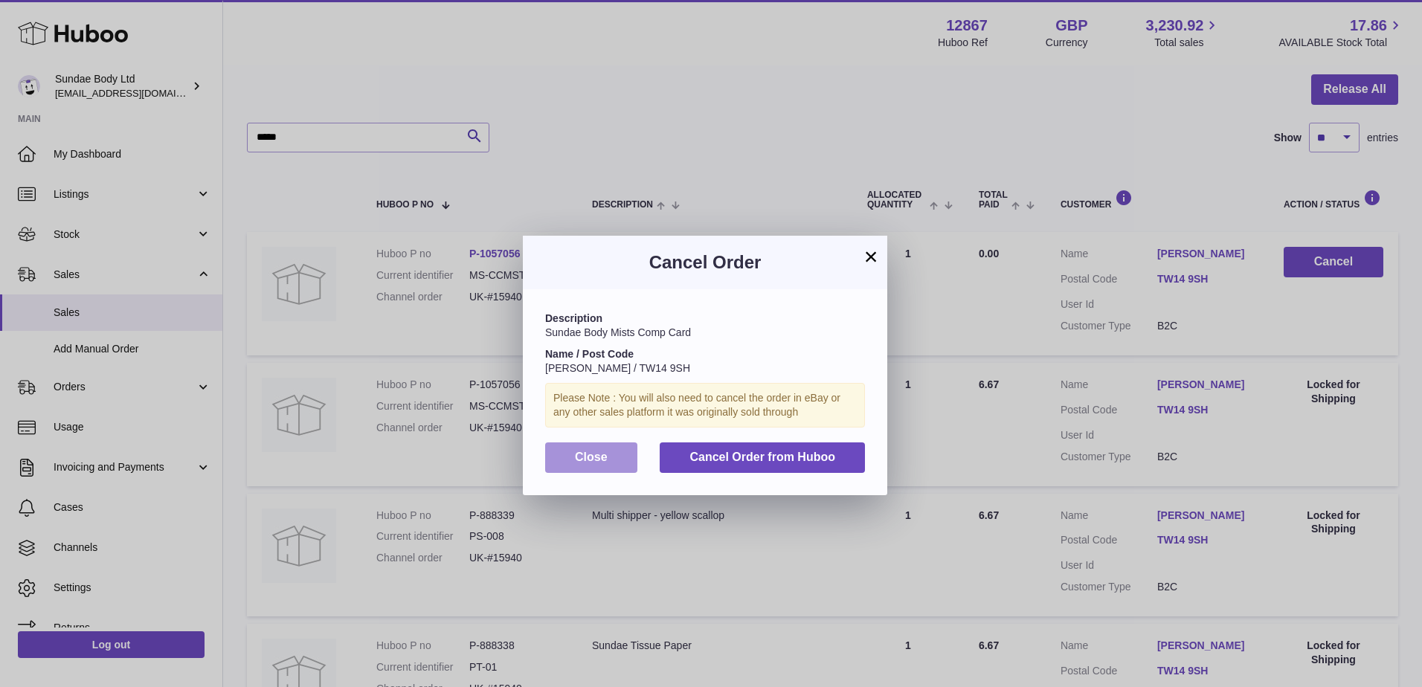
click at [593, 454] on span "Close" at bounding box center [591, 457] width 33 height 13
